Goal: Task Accomplishment & Management: Use online tool/utility

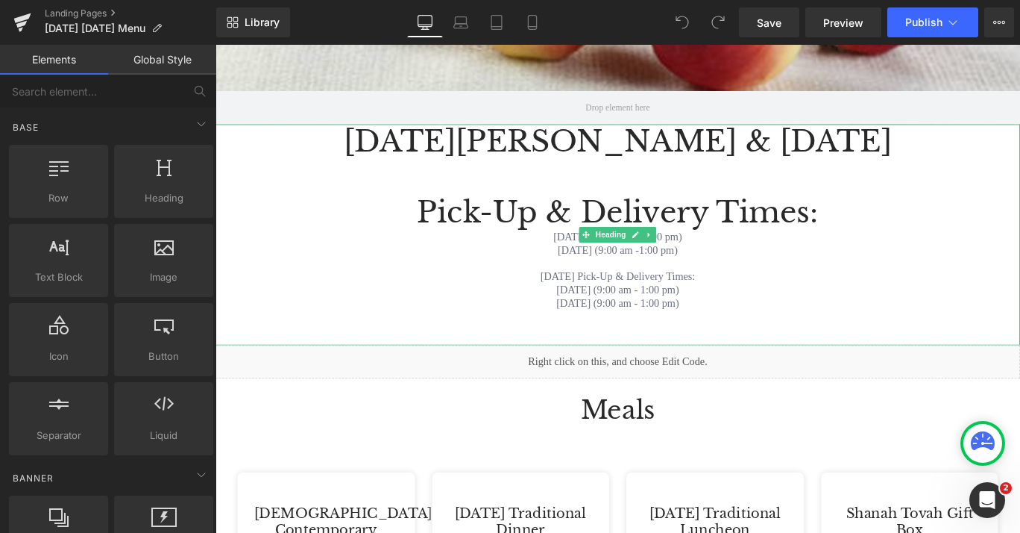
click at [782, 274] on div "[DATE] (9:00 am -1:00 pm)" at bounding box center [667, 275] width 903 height 15
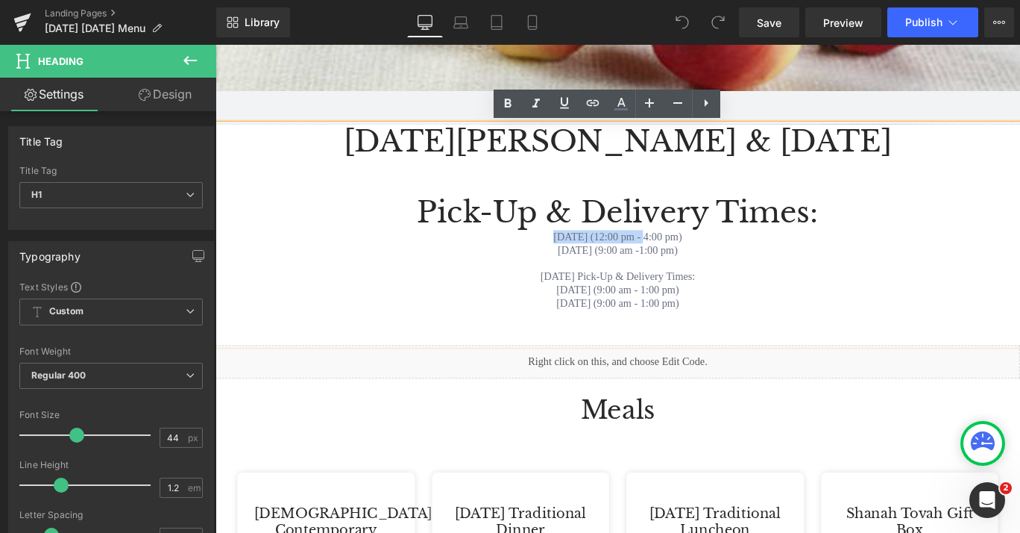
drag, startPoint x: 660, startPoint y: 257, endPoint x: 554, endPoint y: 262, distance: 106.0
click at [554, 262] on div "[DATE] (12:00 pm - 4:00 pm)" at bounding box center [667, 260] width 903 height 15
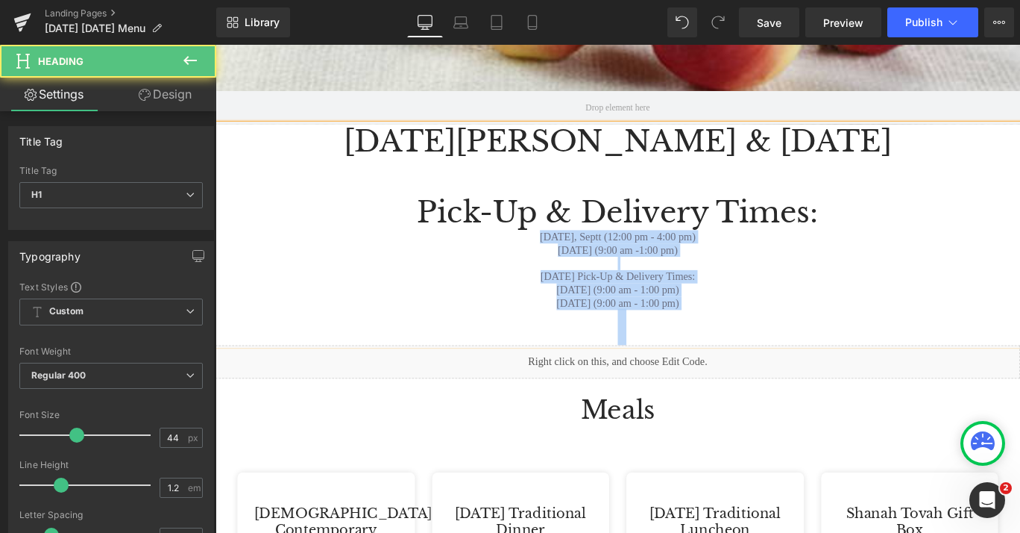
drag, startPoint x: 799, startPoint y: 350, endPoint x: 547, endPoint y: 260, distance: 267.8
click at [547, 260] on div "[DATE] & [DATE] Pick-Up & Delivery Times: [DATE], Septt (12:00 pm - 4:00 pm) [D…" at bounding box center [667, 257] width 903 height 247
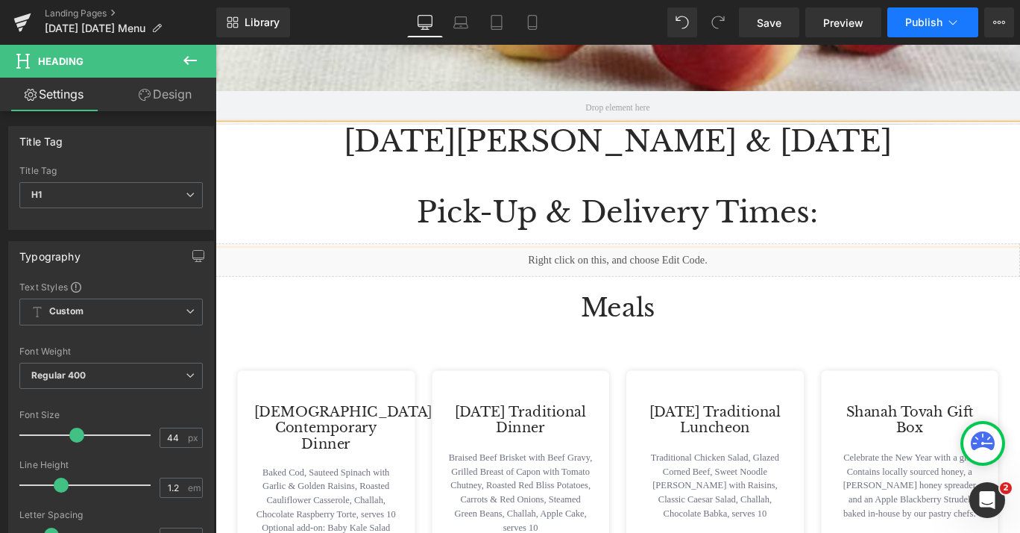
click at [927, 24] on span "Publish" at bounding box center [923, 22] width 37 height 12
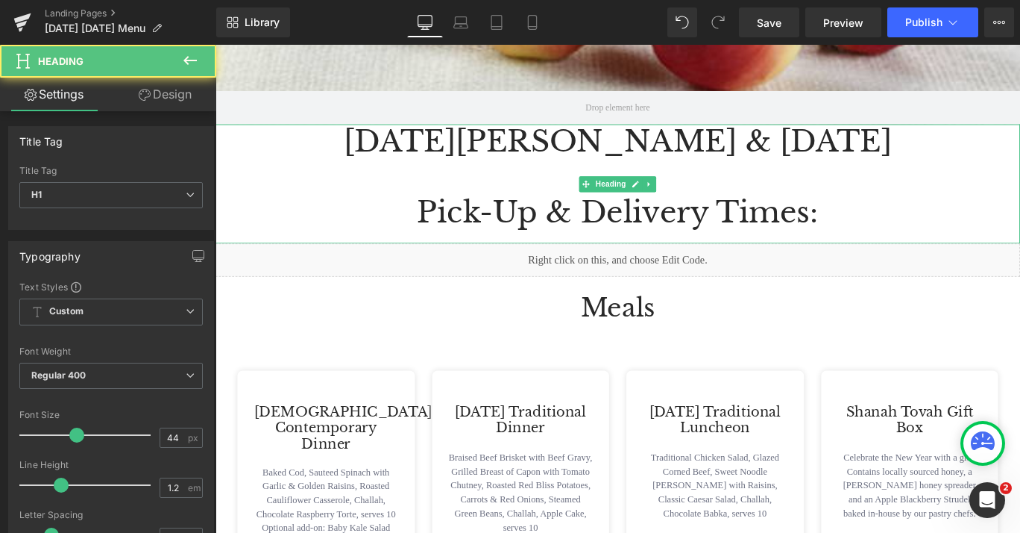
drag, startPoint x: 853, startPoint y: 232, endPoint x: 453, endPoint y: 237, distance: 400.6
click at [452, 239] on h1 "Pick-Up & Delivery Times:" at bounding box center [667, 233] width 903 height 40
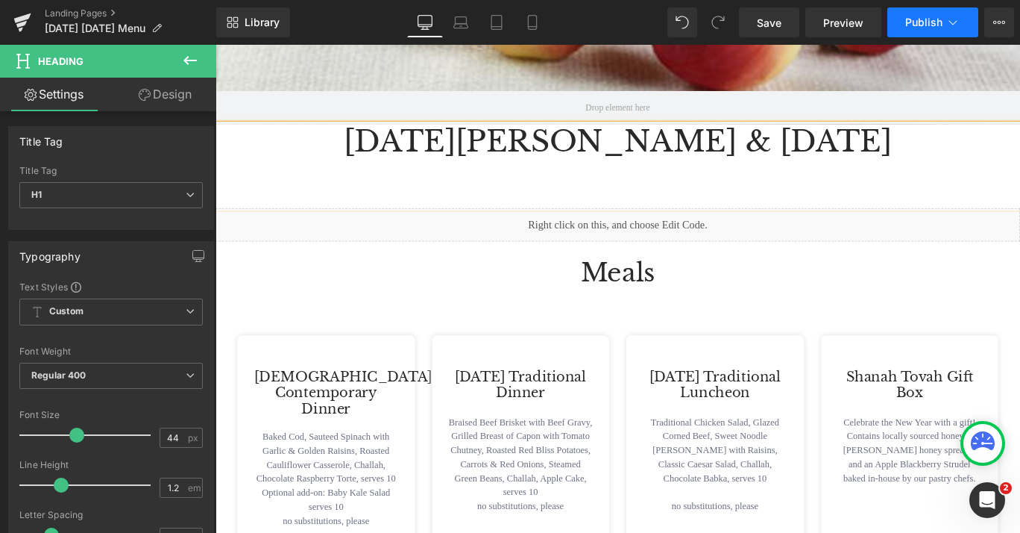
click at [914, 24] on span "Publish" at bounding box center [923, 22] width 37 height 12
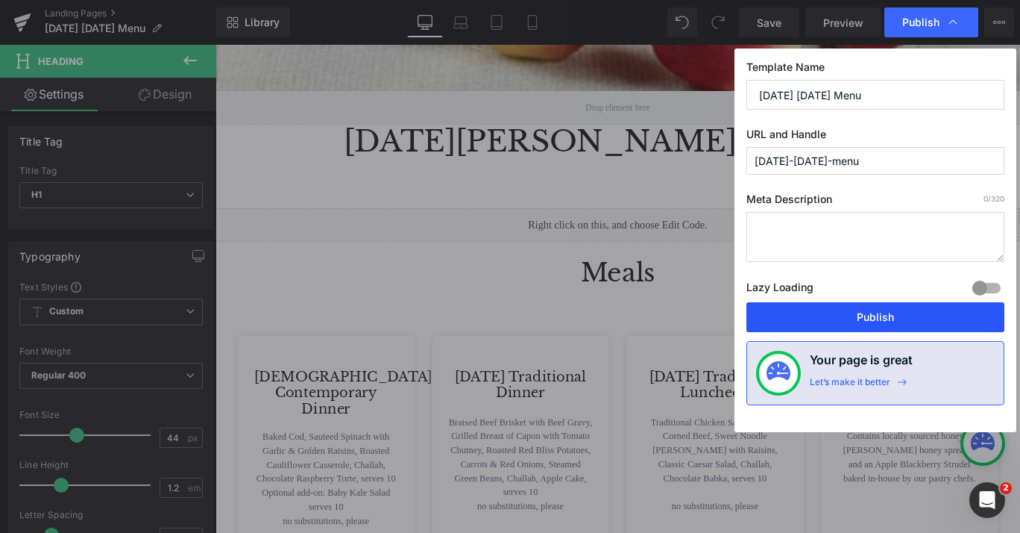
drag, startPoint x: 876, startPoint y: 313, endPoint x: 764, endPoint y: 368, distance: 125.1
click at [876, 313] on button "Publish" at bounding box center [876, 317] width 258 height 30
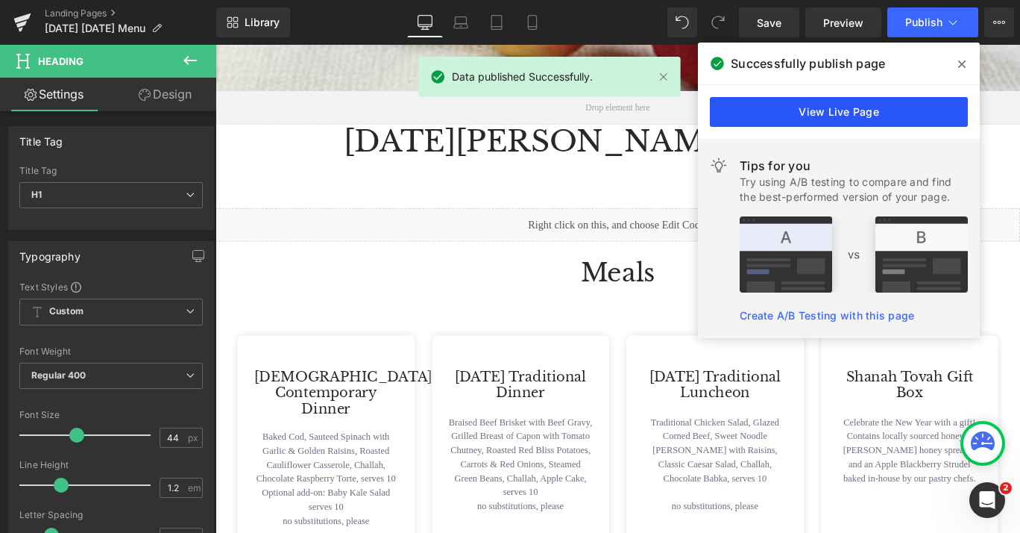
click at [885, 116] on link "View Live Page" at bounding box center [839, 112] width 258 height 30
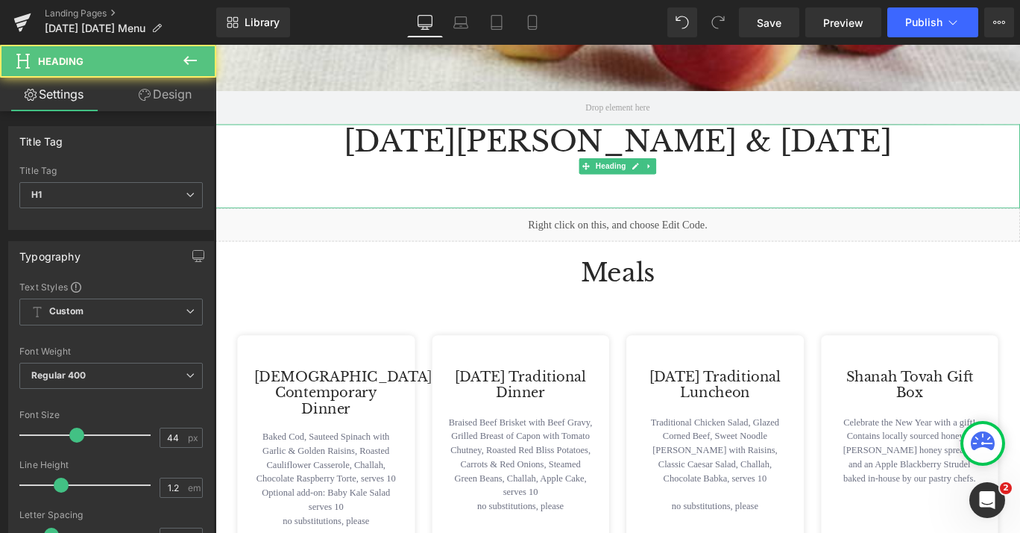
click at [800, 195] on h1 at bounding box center [667, 194] width 903 height 40
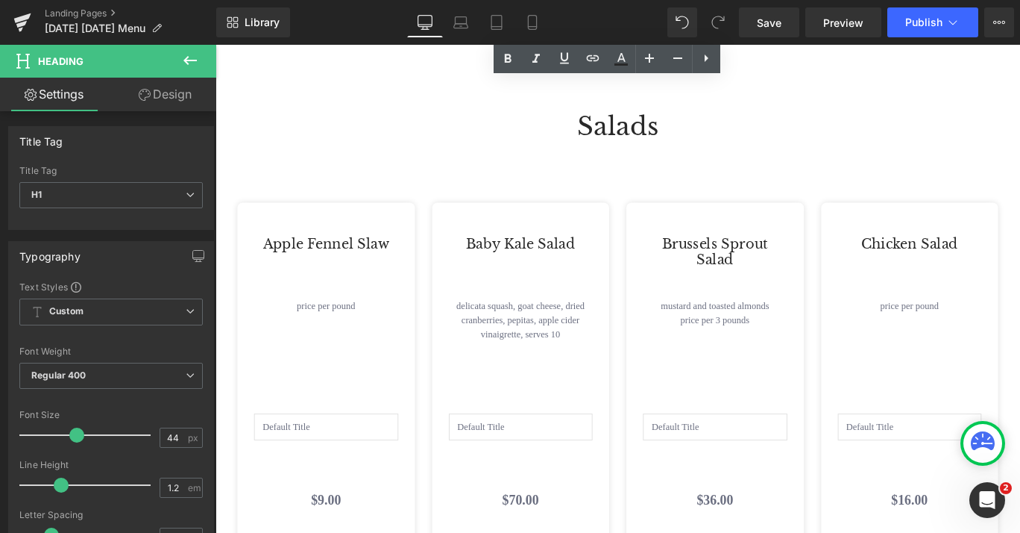
scroll to position [3944, 0]
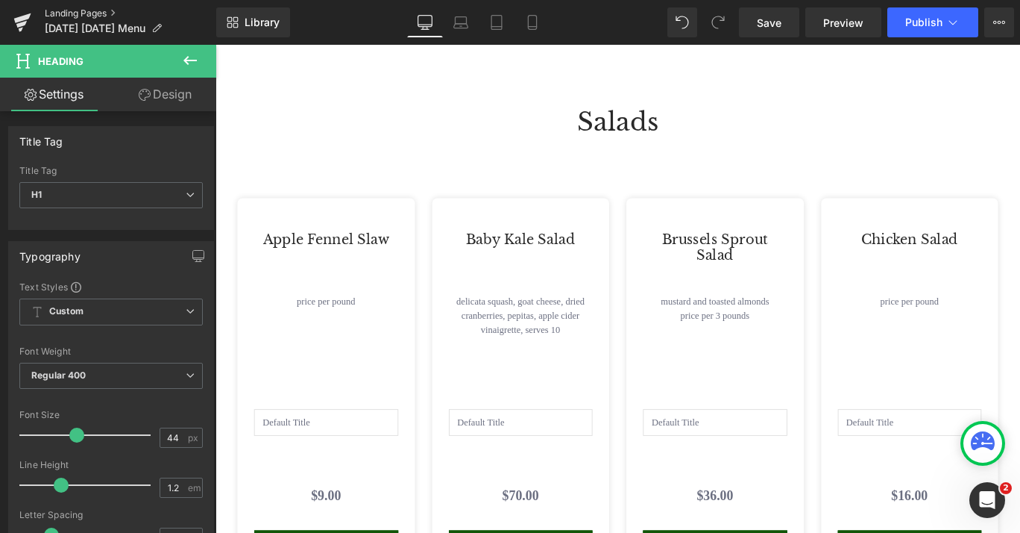
click at [51, 13] on link "Landing Pages" at bounding box center [131, 13] width 172 height 12
